Goal: Information Seeking & Learning: Learn about a topic

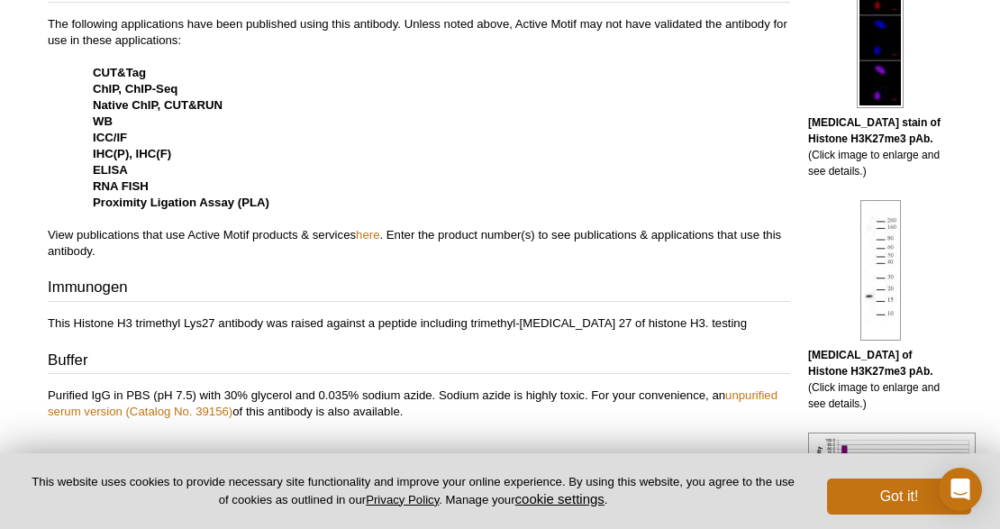
scroll to position [721, 0]
click at [377, 234] on link "here" at bounding box center [367, 234] width 23 height 14
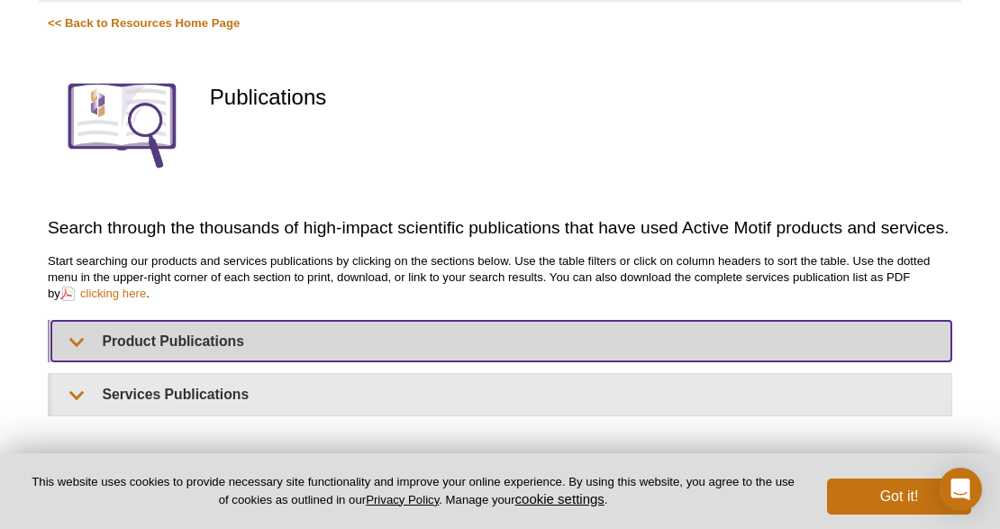
click at [249, 346] on summary "Product Publications" at bounding box center [501, 341] width 900 height 41
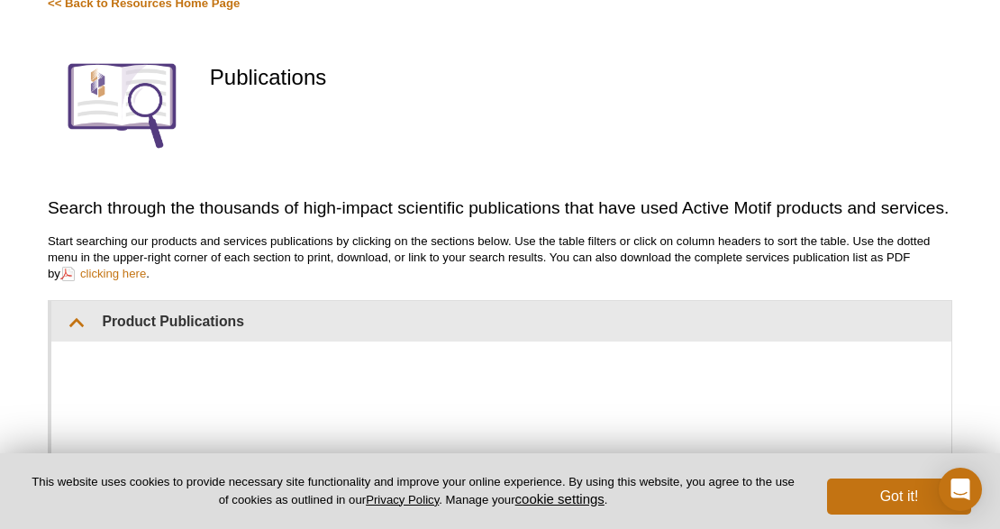
scroll to position [155, 0]
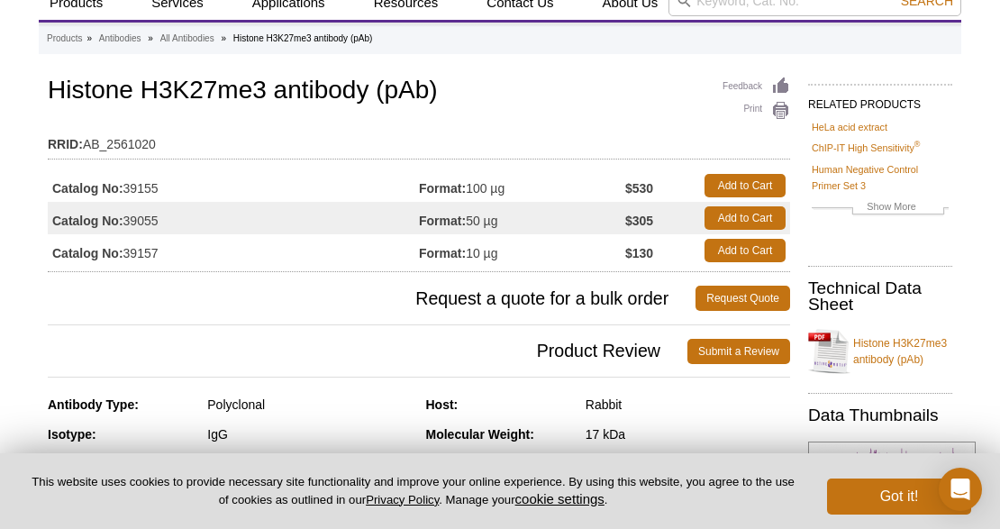
scroll to position [69, 0]
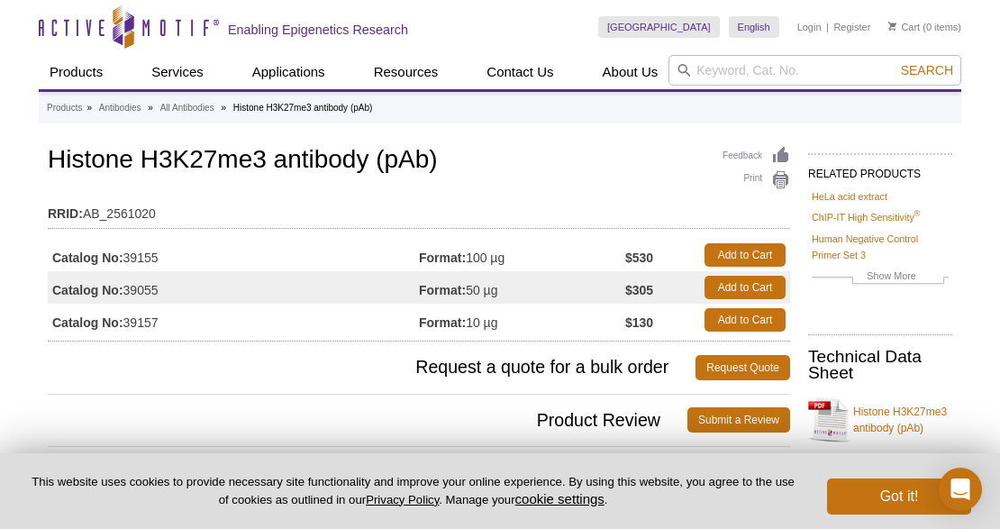
click at [148, 250] on td "Catalog No: 39155" at bounding box center [233, 255] width 371 height 32
copy td "39155"
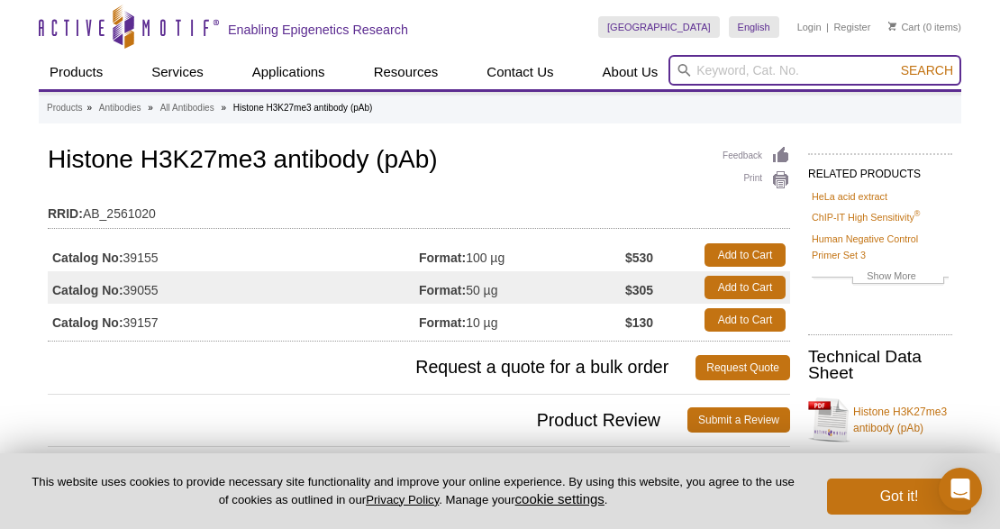
click at [768, 77] on input "search" at bounding box center [814, 70] width 293 height 31
type input "H3K27me3"
click at [895, 62] on button "Search" at bounding box center [926, 70] width 63 height 16
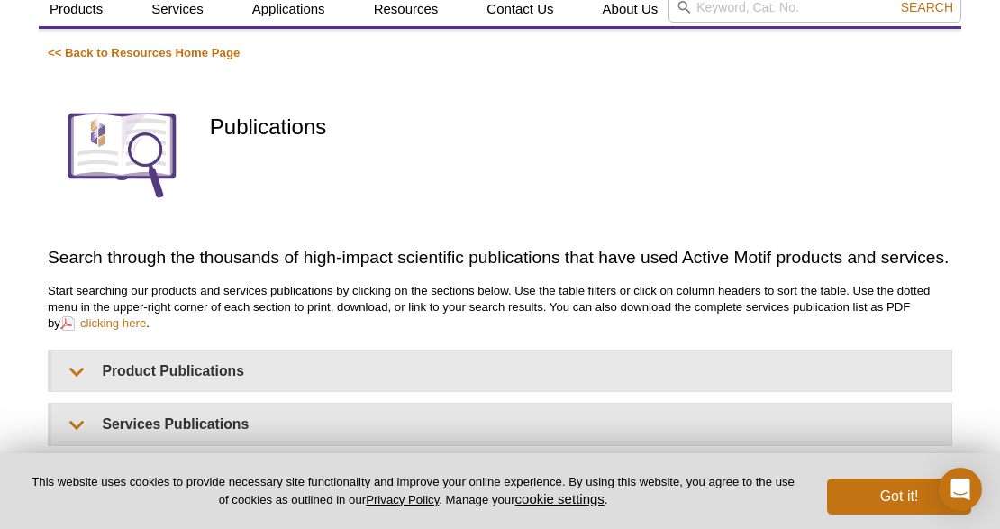
scroll to position [232, 0]
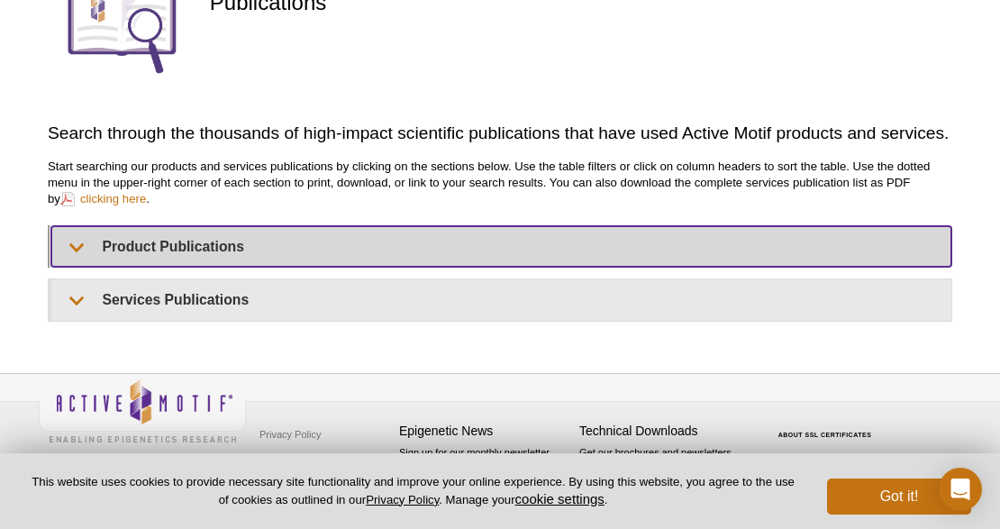
click at [174, 226] on summary "Product Publications" at bounding box center [501, 246] width 900 height 41
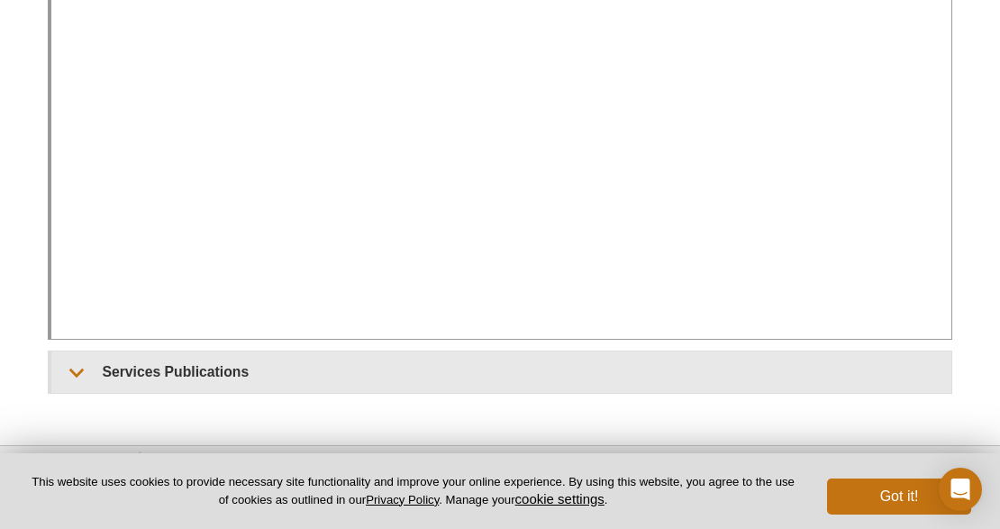
scroll to position [593, 0]
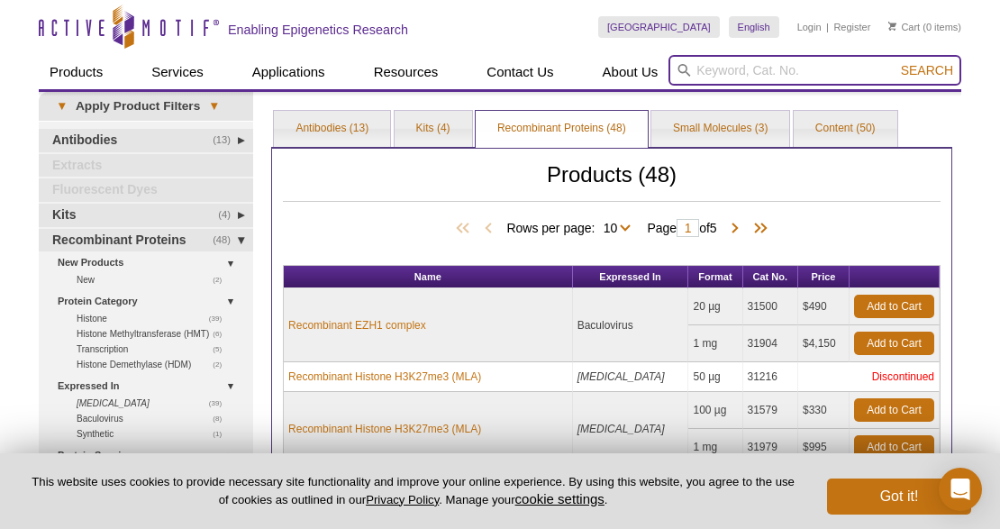
click at [755, 66] on input "search" at bounding box center [814, 70] width 293 height 31
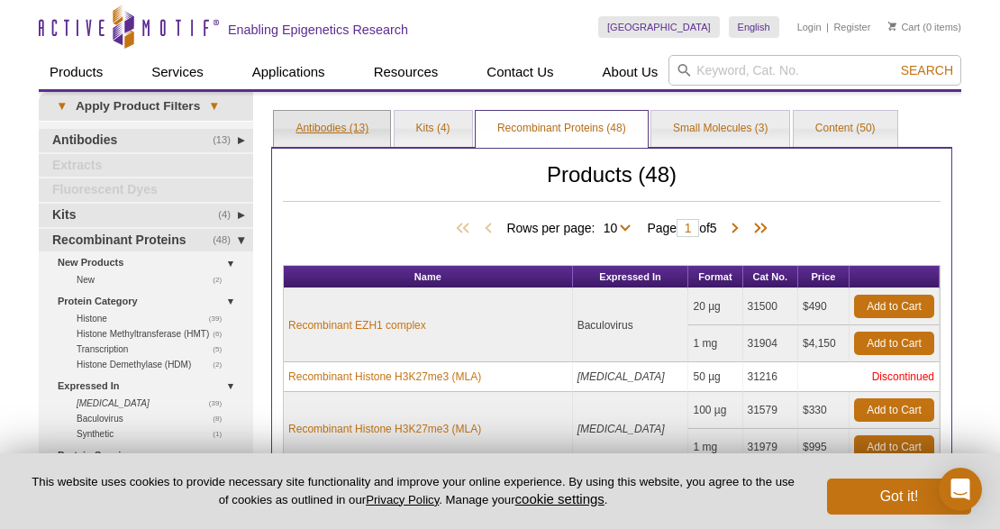
click at [366, 132] on link "Antibodies (13)" at bounding box center [332, 129] width 116 height 36
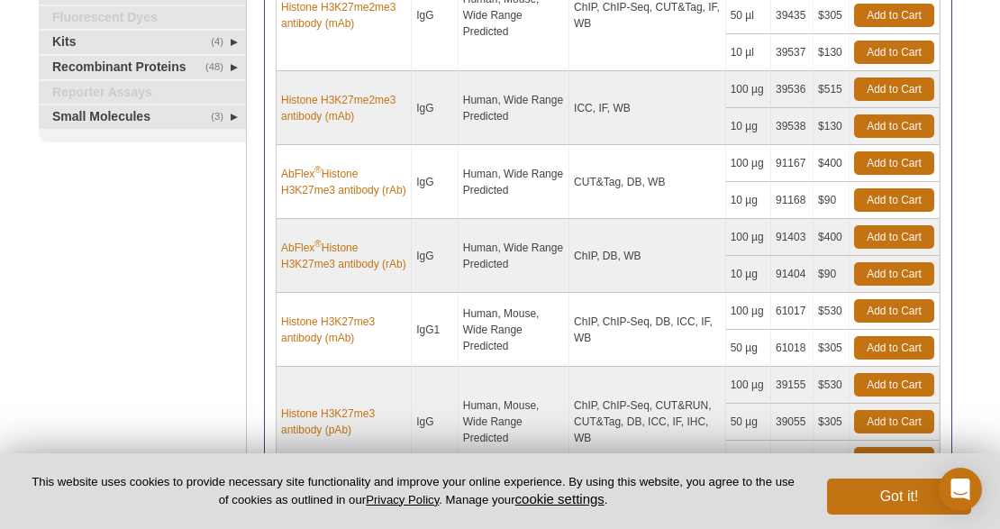
scroll to position [660, 0]
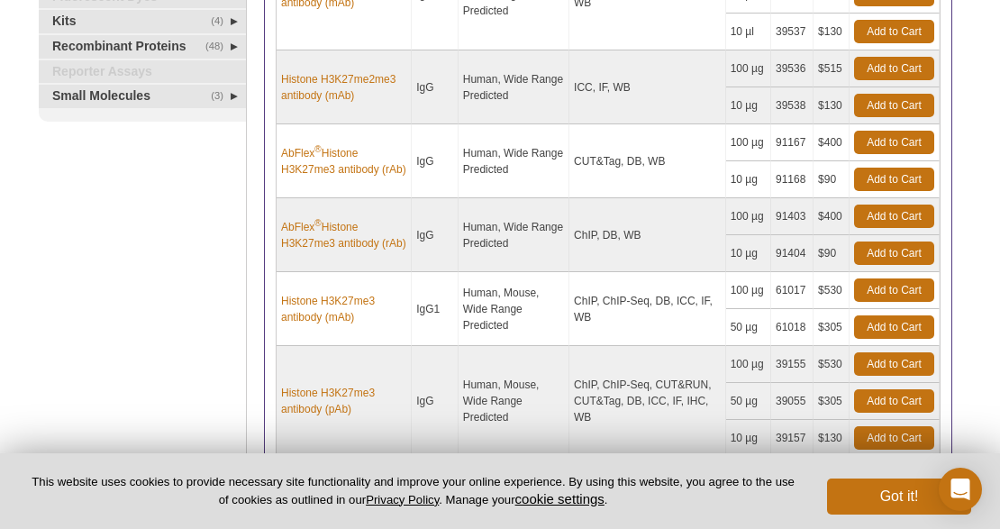
click at [789, 284] on td "61017" at bounding box center [792, 290] width 42 height 37
copy td "61017"
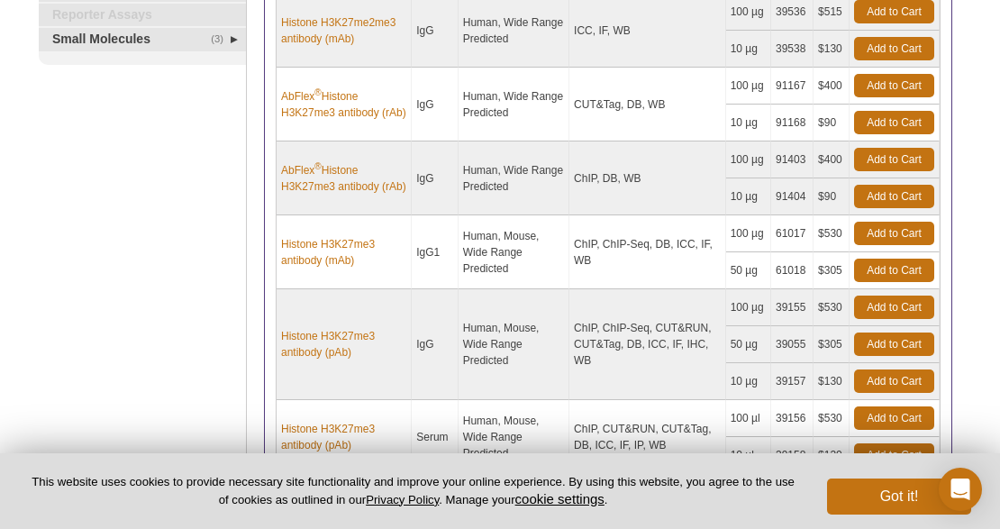
scroll to position [721, 0]
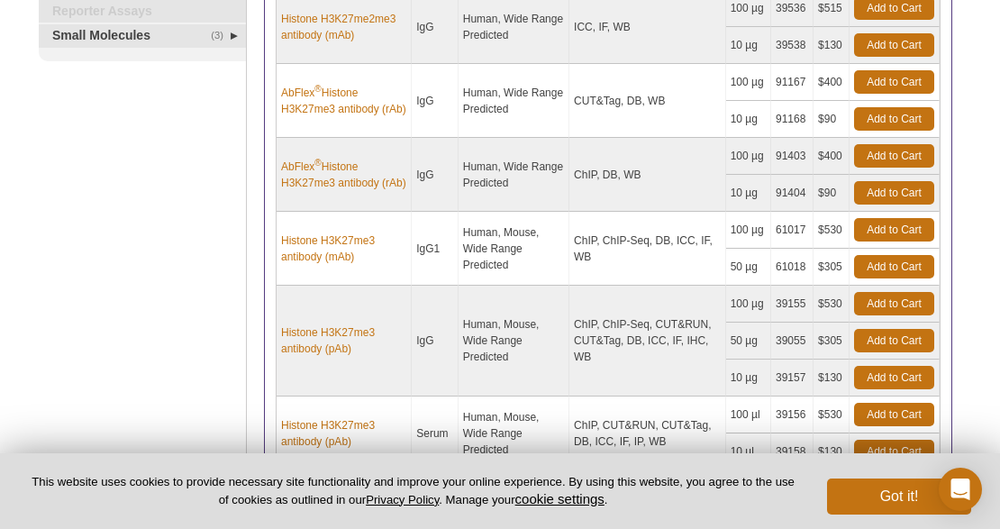
click at [800, 292] on td "39155" at bounding box center [792, 304] width 42 height 37
copy td "39155"
click at [795, 332] on td "39055" at bounding box center [792, 341] width 42 height 37
click at [804, 258] on td "61018" at bounding box center [792, 267] width 42 height 37
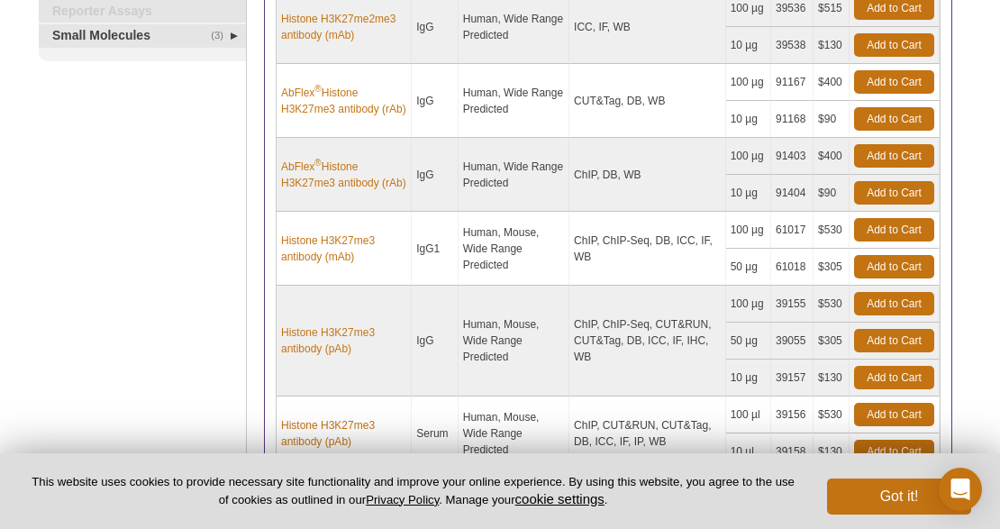
click at [804, 258] on td "61018" at bounding box center [792, 267] width 42 height 37
copy td "61018"
click at [325, 240] on link "Histone H3K27me3 antibody (mAb)" at bounding box center [343, 248] width 125 height 32
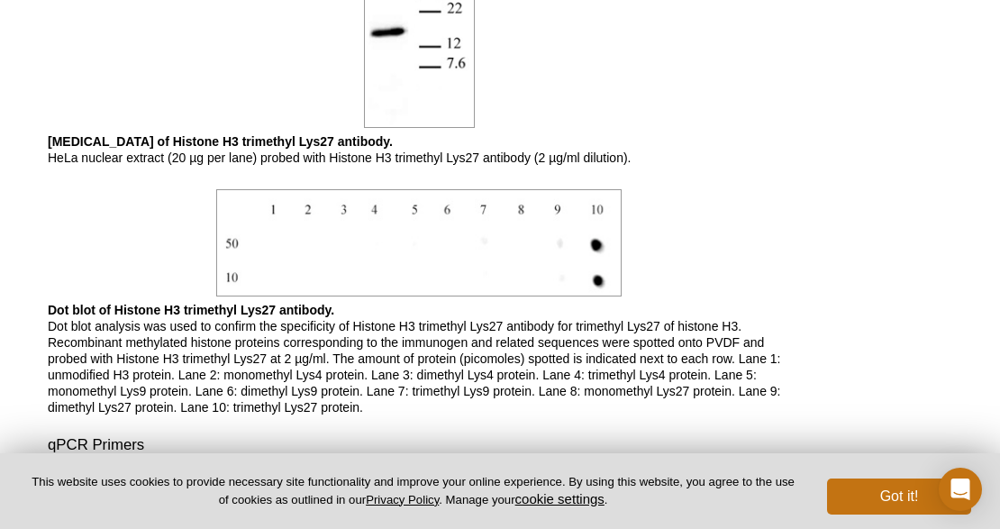
scroll to position [1381, 0]
